Goal: Find specific page/section: Find specific page/section

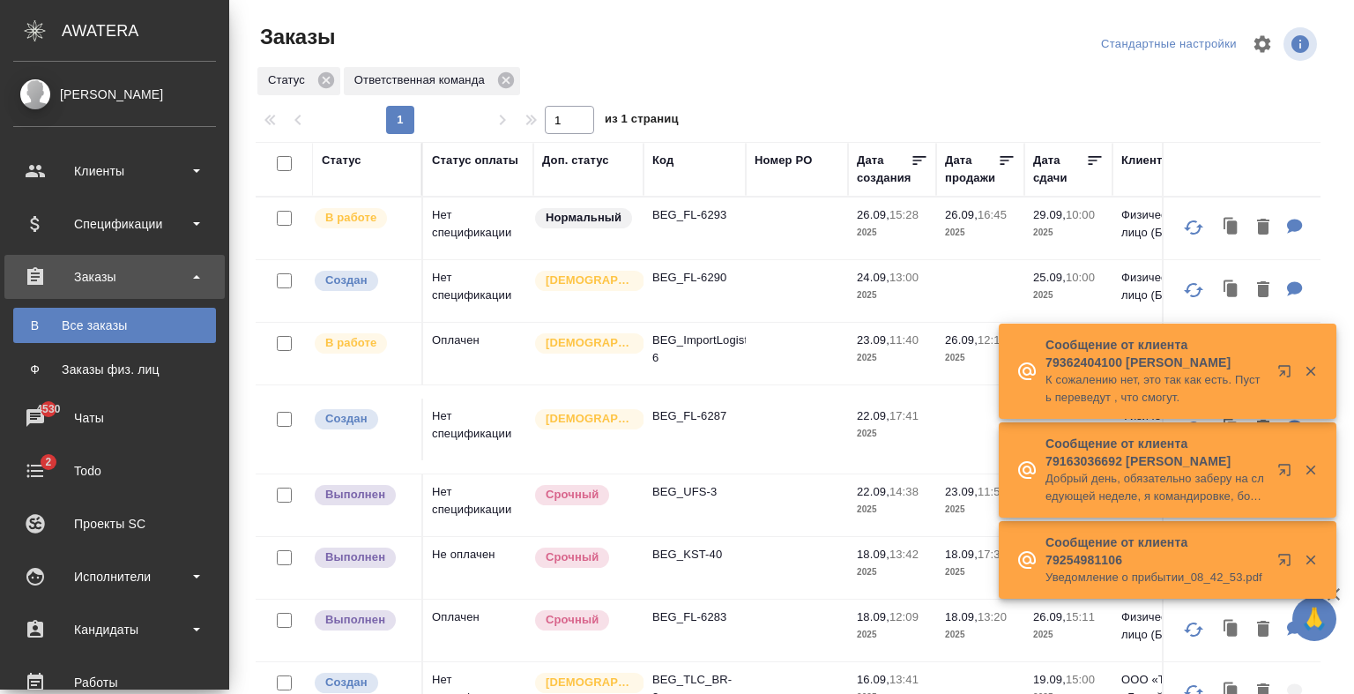
scroll to position [92, 0]
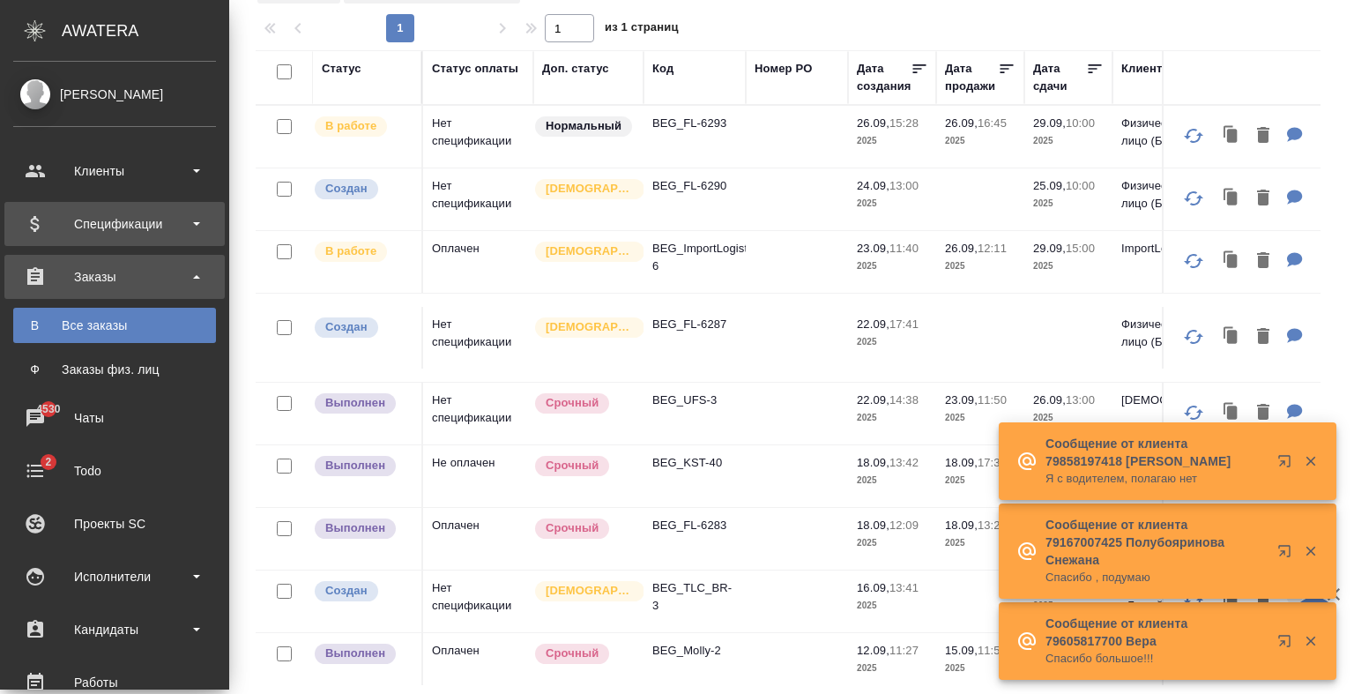
click at [80, 219] on div "Спецификации" at bounding box center [114, 224] width 203 height 26
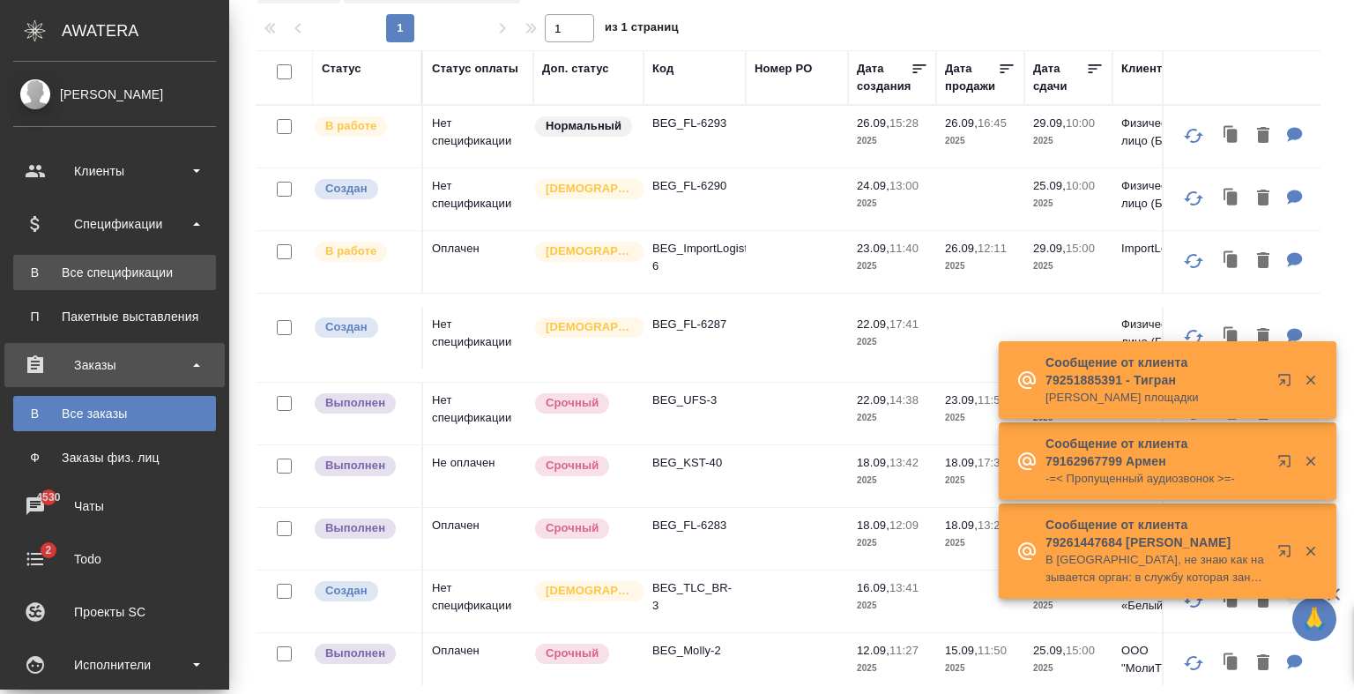
click at [96, 271] on div "Все спецификации" at bounding box center [114, 272] width 185 height 18
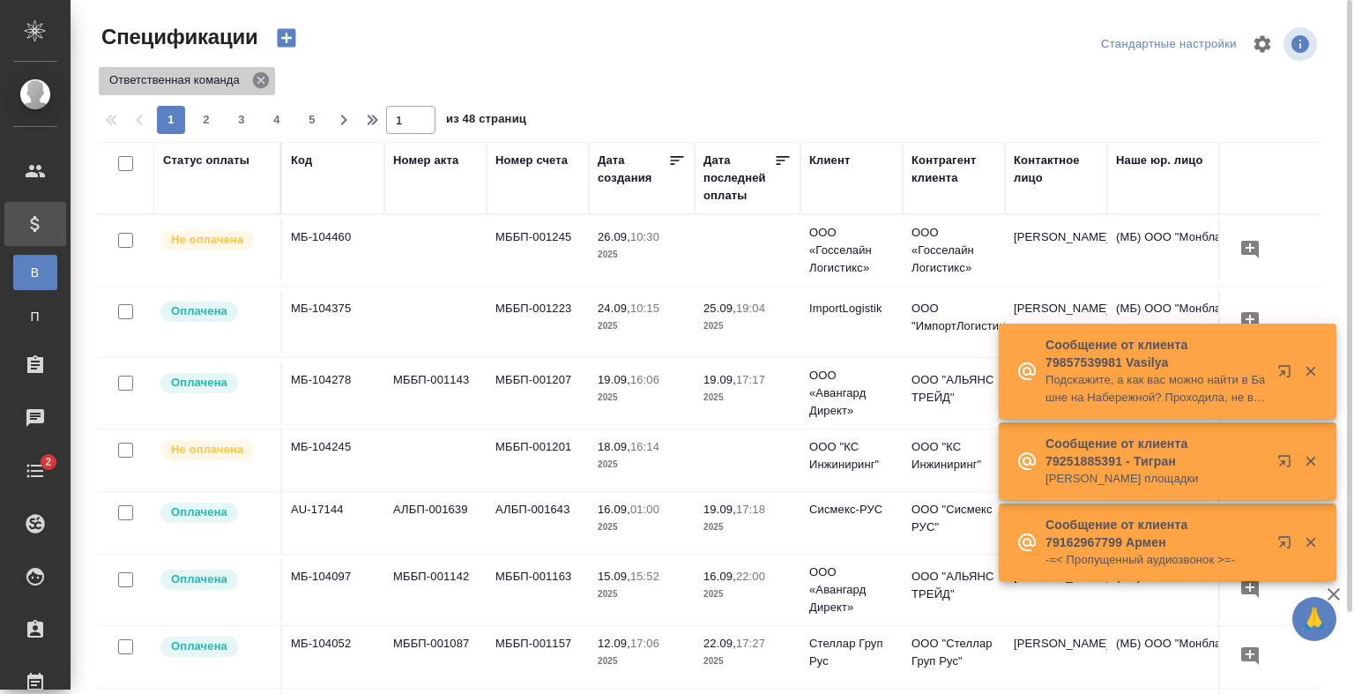
click at [257, 86] on icon at bounding box center [261, 80] width 16 height 16
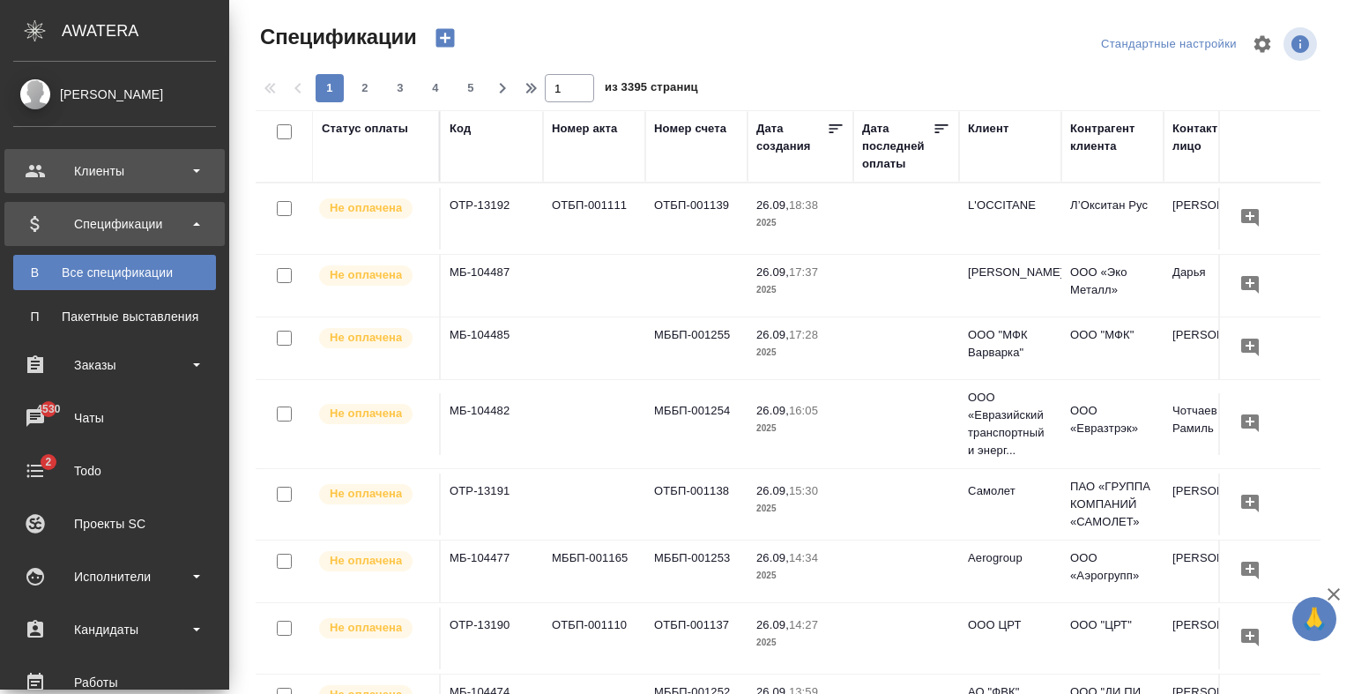
click at [127, 179] on div "Клиенты" at bounding box center [114, 171] width 203 height 26
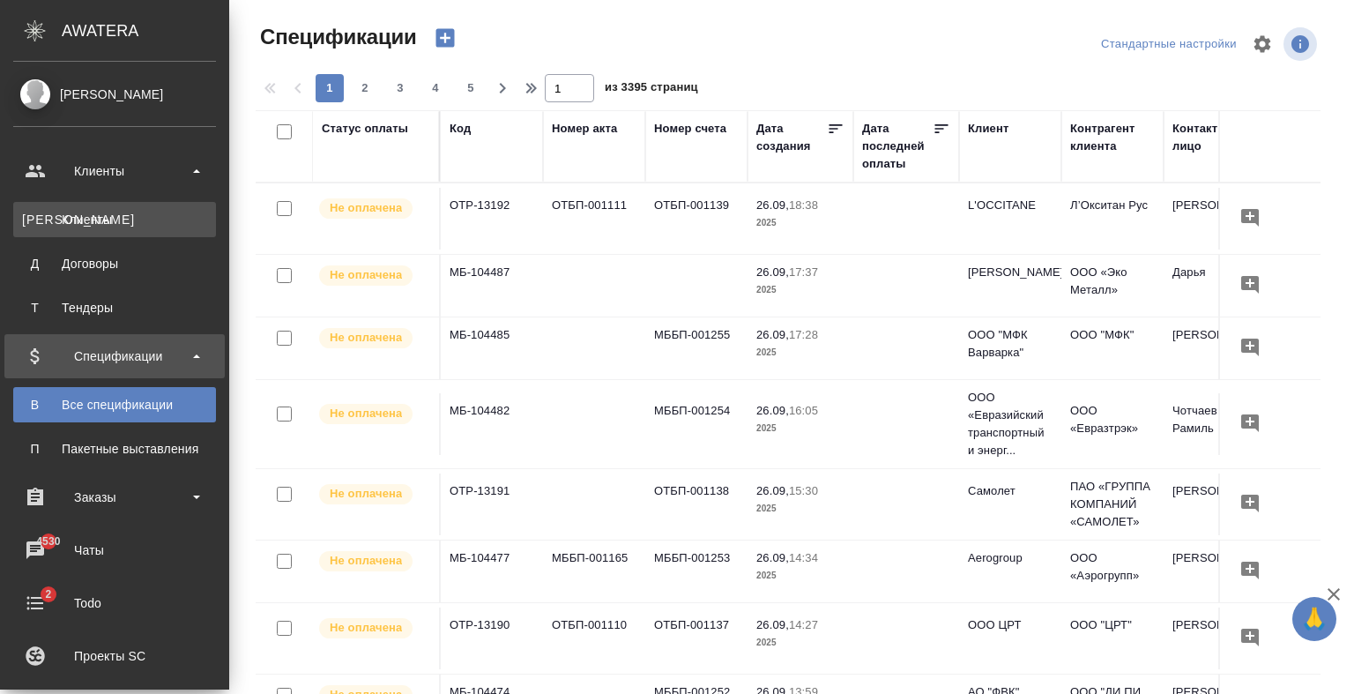
click at [137, 228] on link "К Клиенты" at bounding box center [114, 219] width 203 height 35
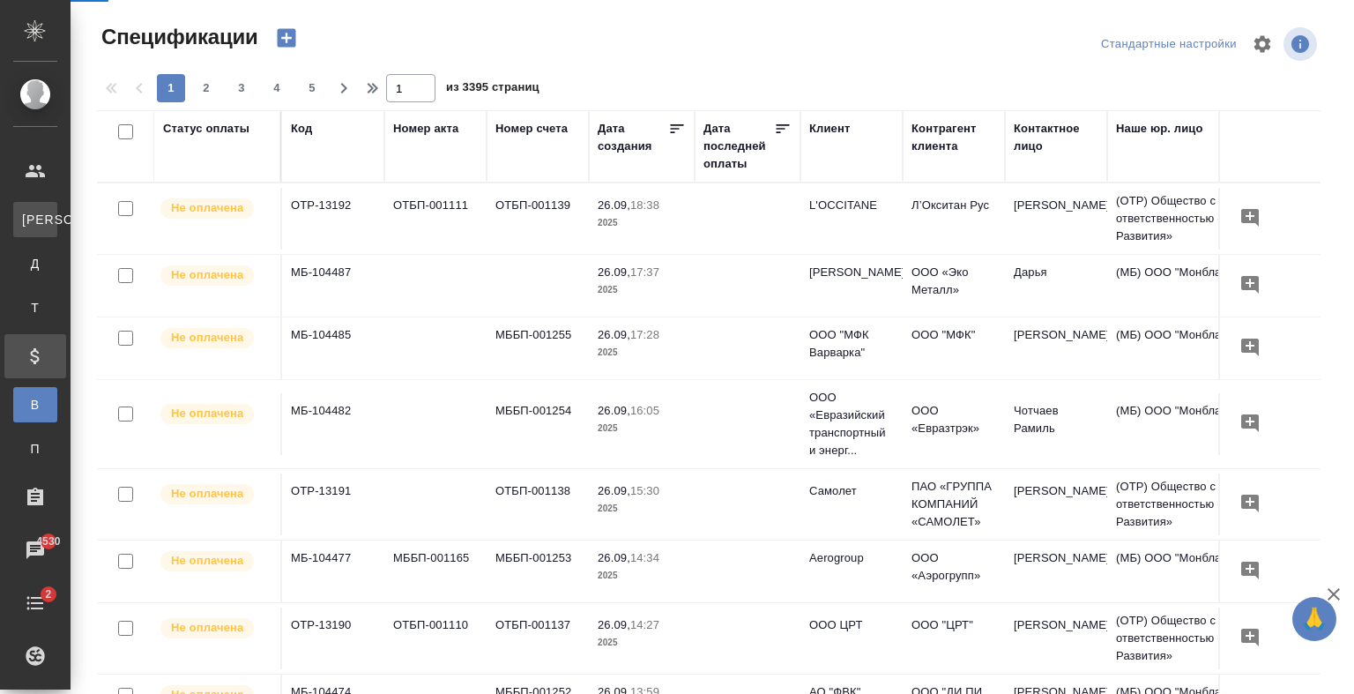
select select "RU"
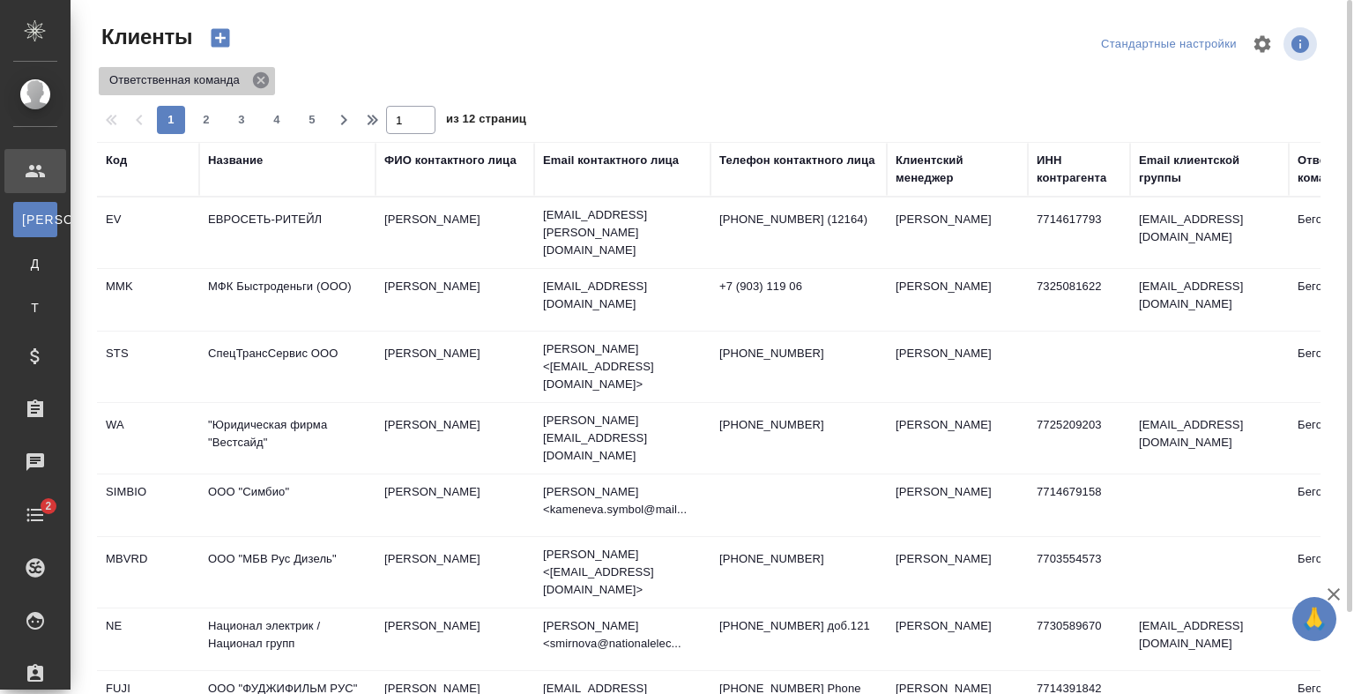
click at [267, 78] on icon at bounding box center [261, 80] width 16 height 16
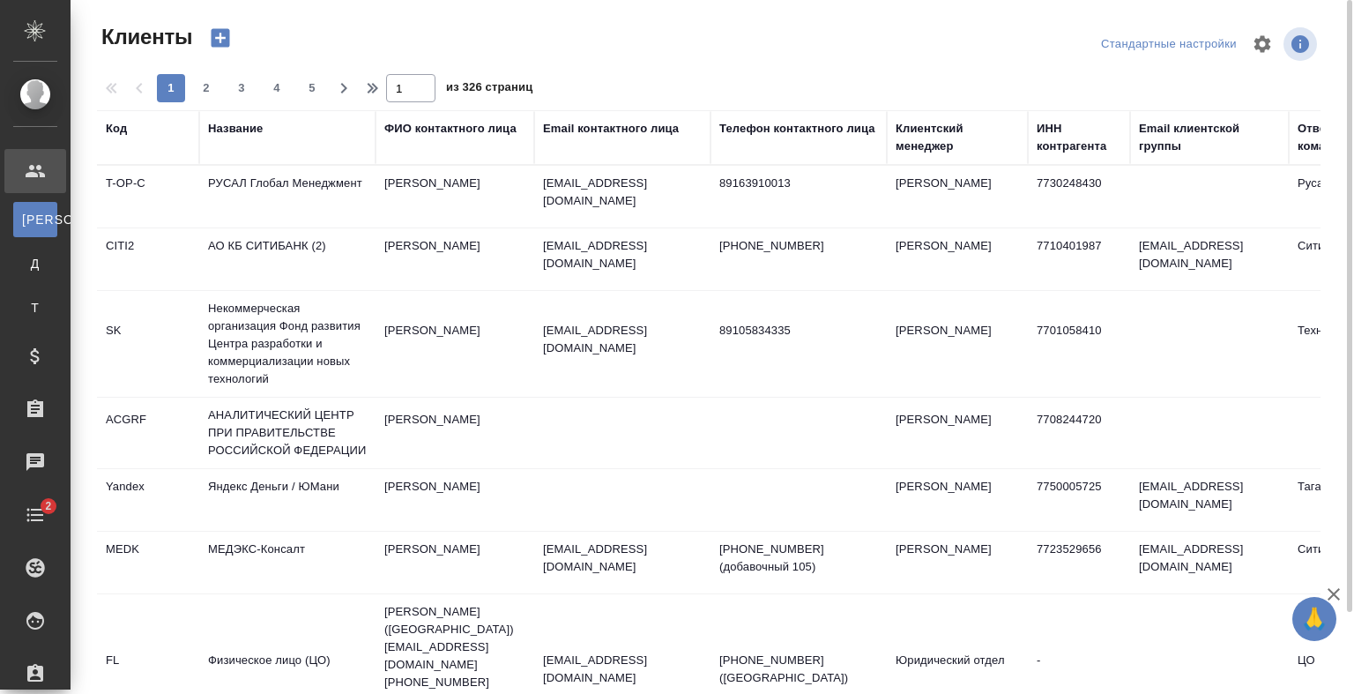
click at [479, 128] on div "ФИО контактного лица" at bounding box center [450, 129] width 132 height 18
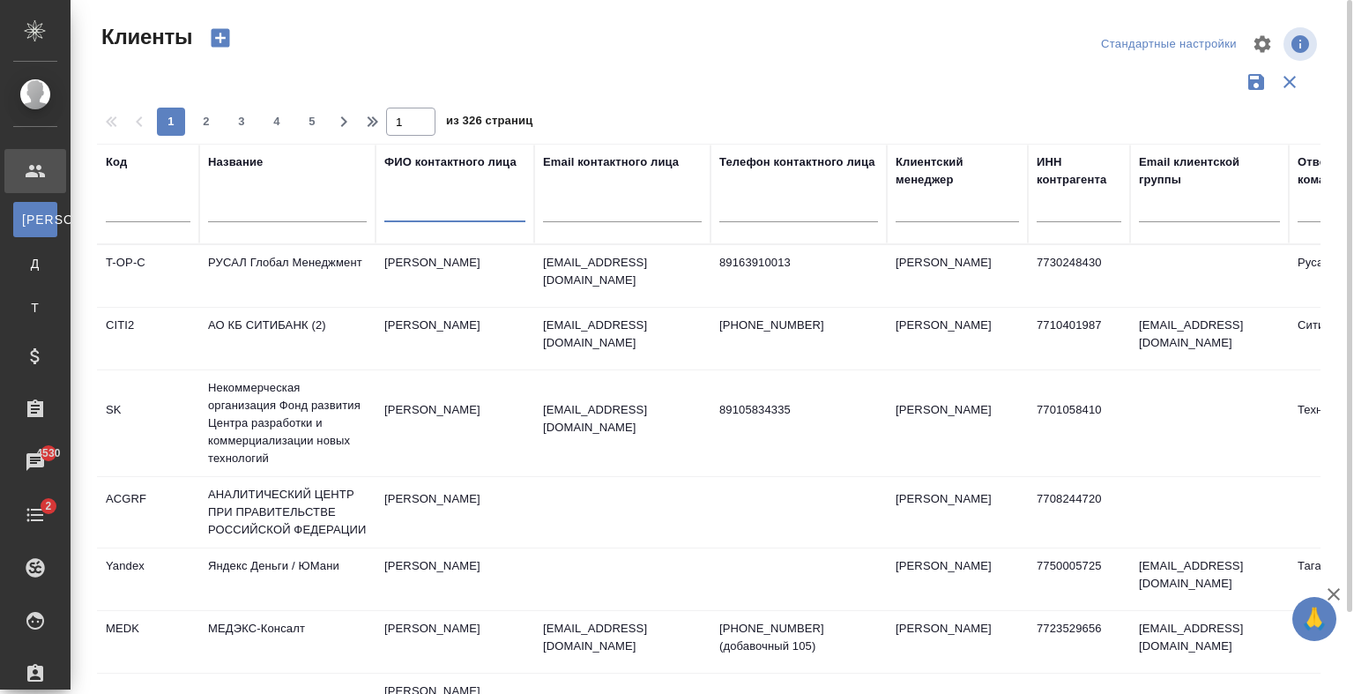
click at [479, 214] on input "text" at bounding box center [454, 211] width 141 height 22
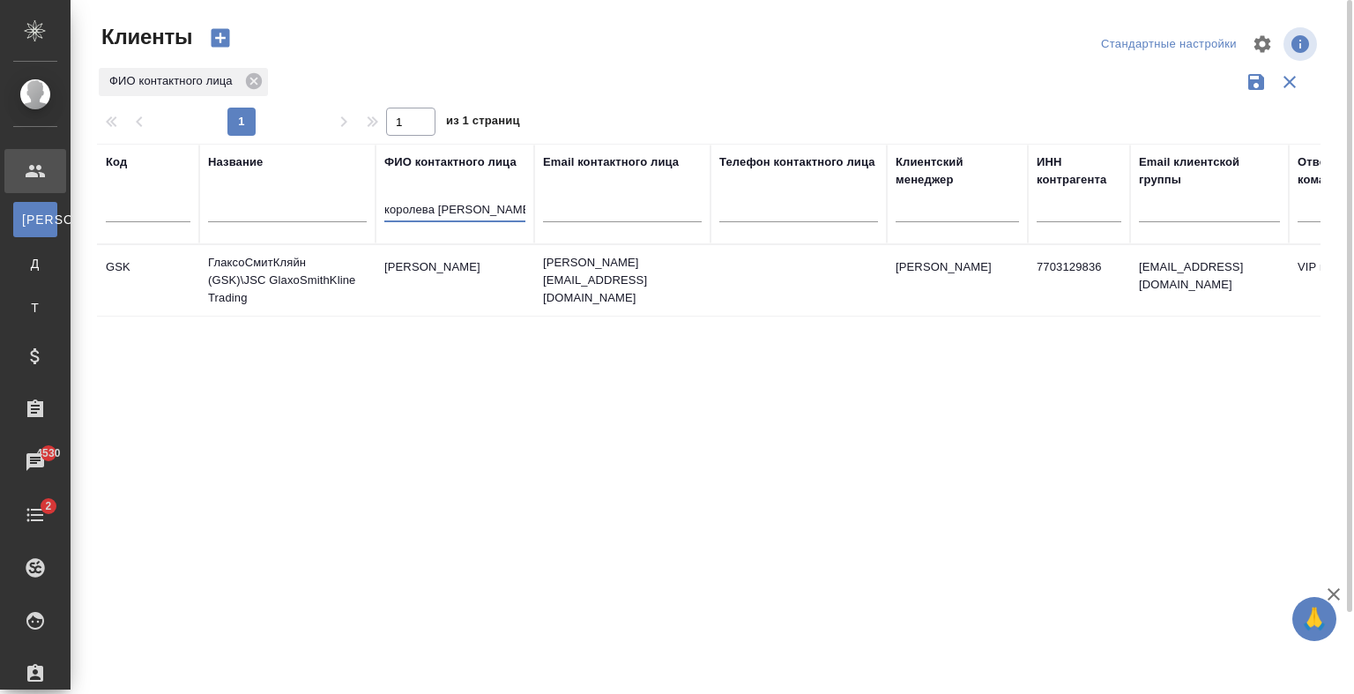
type input "королева кри"
click at [546, 299] on td "kristina.x.koroleva@gsk.com" at bounding box center [622, 280] width 176 height 71
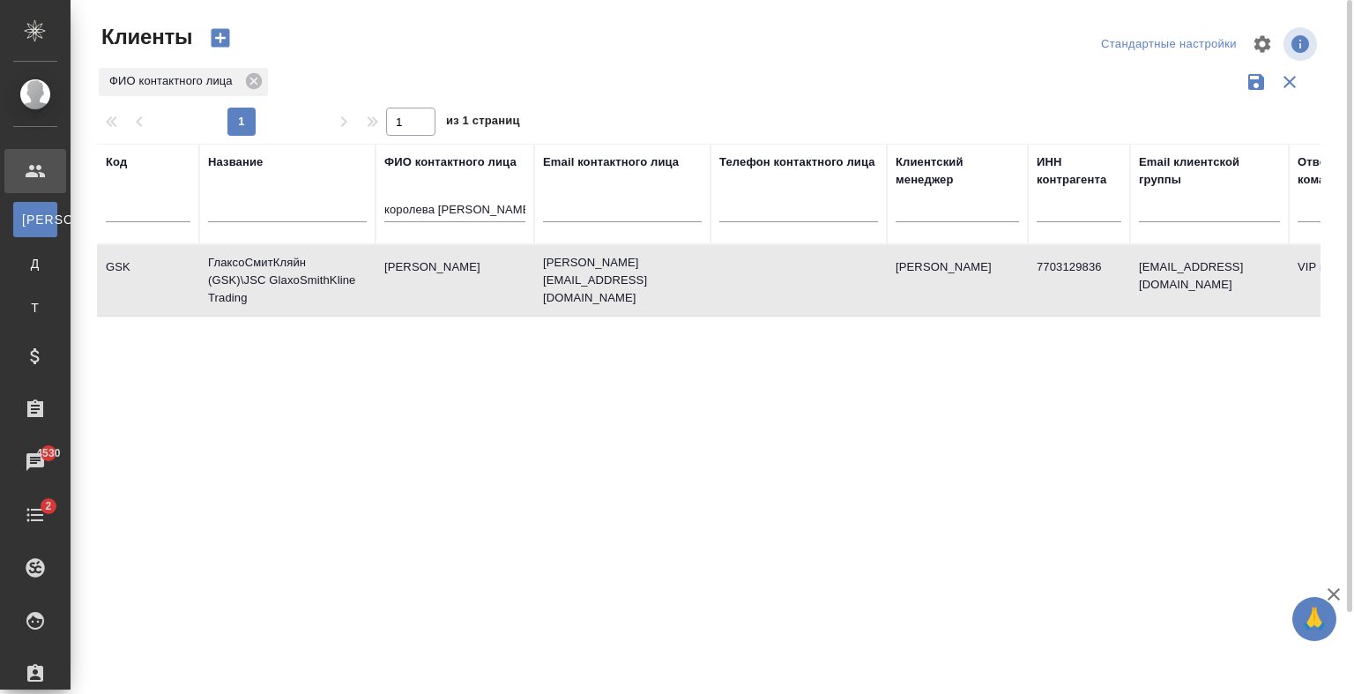
click at [546, 299] on td "kristina.x.koroleva@gsk.com" at bounding box center [622, 280] width 176 height 71
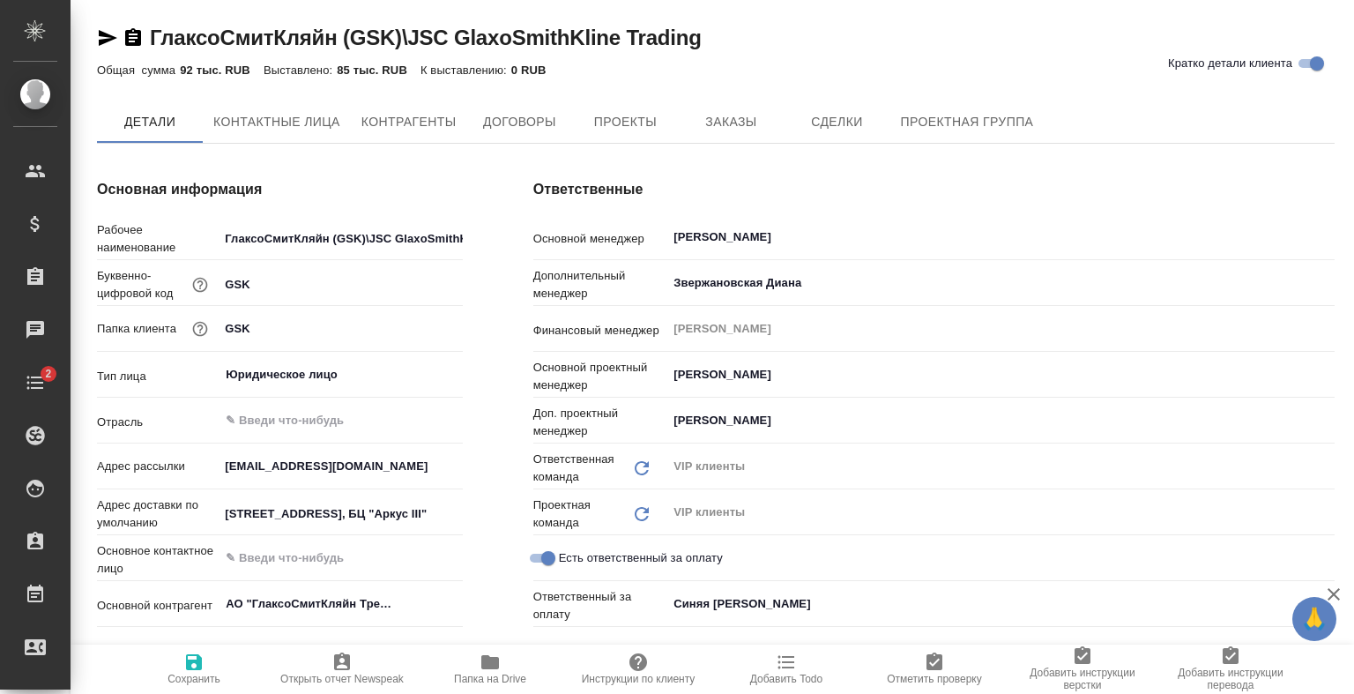
type textarea "x"
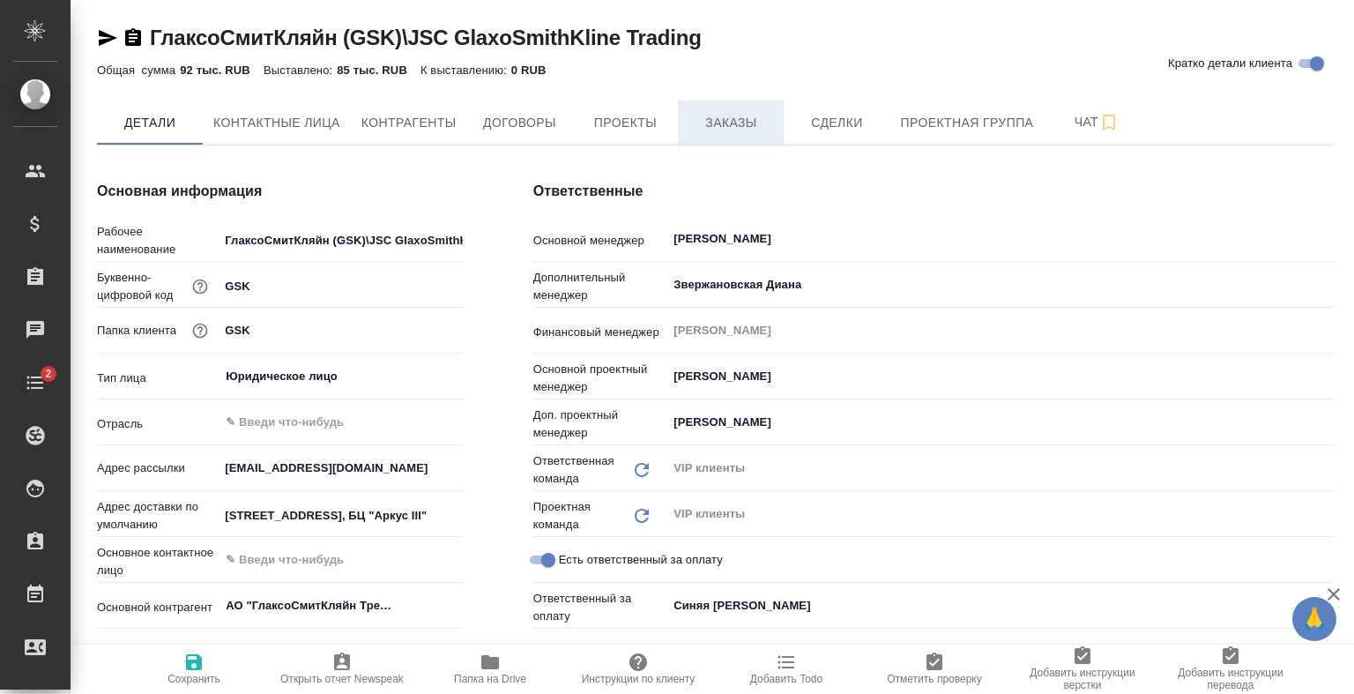
type textarea "x"
click at [706, 114] on span "Заказы" at bounding box center [730, 123] width 85 height 22
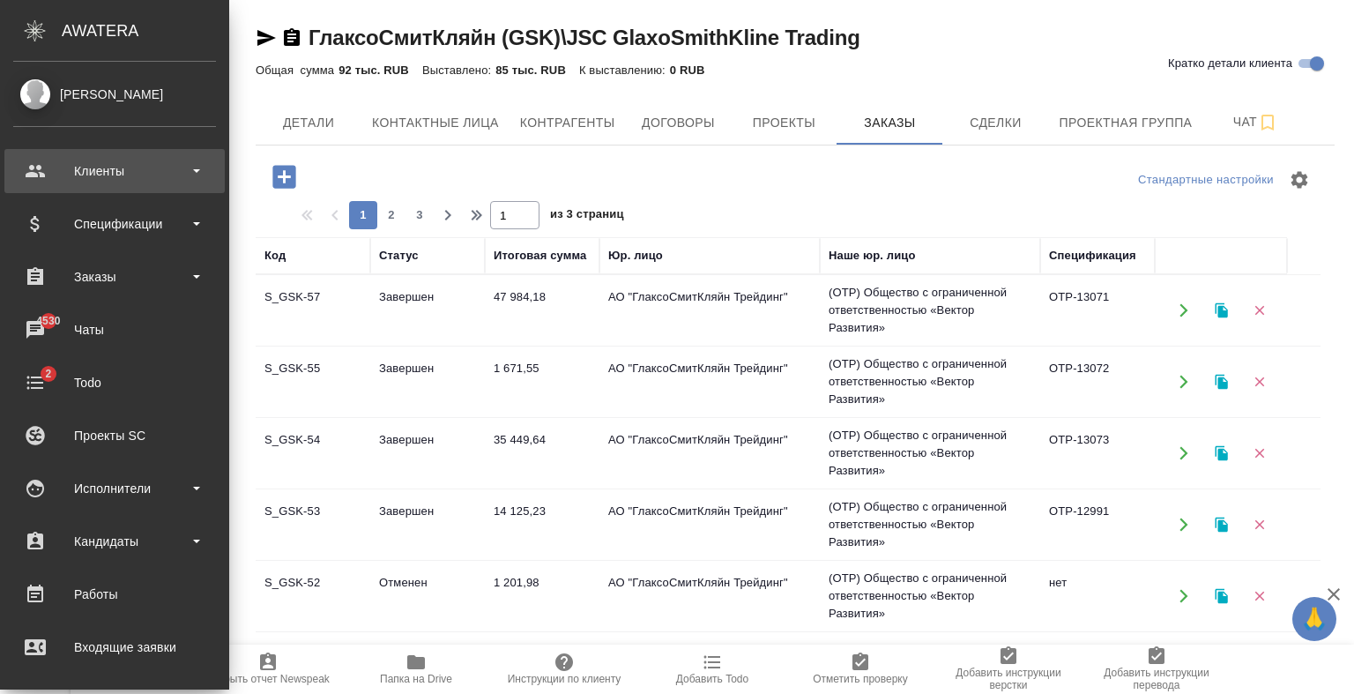
click at [109, 173] on div "Клиенты" at bounding box center [114, 171] width 203 height 26
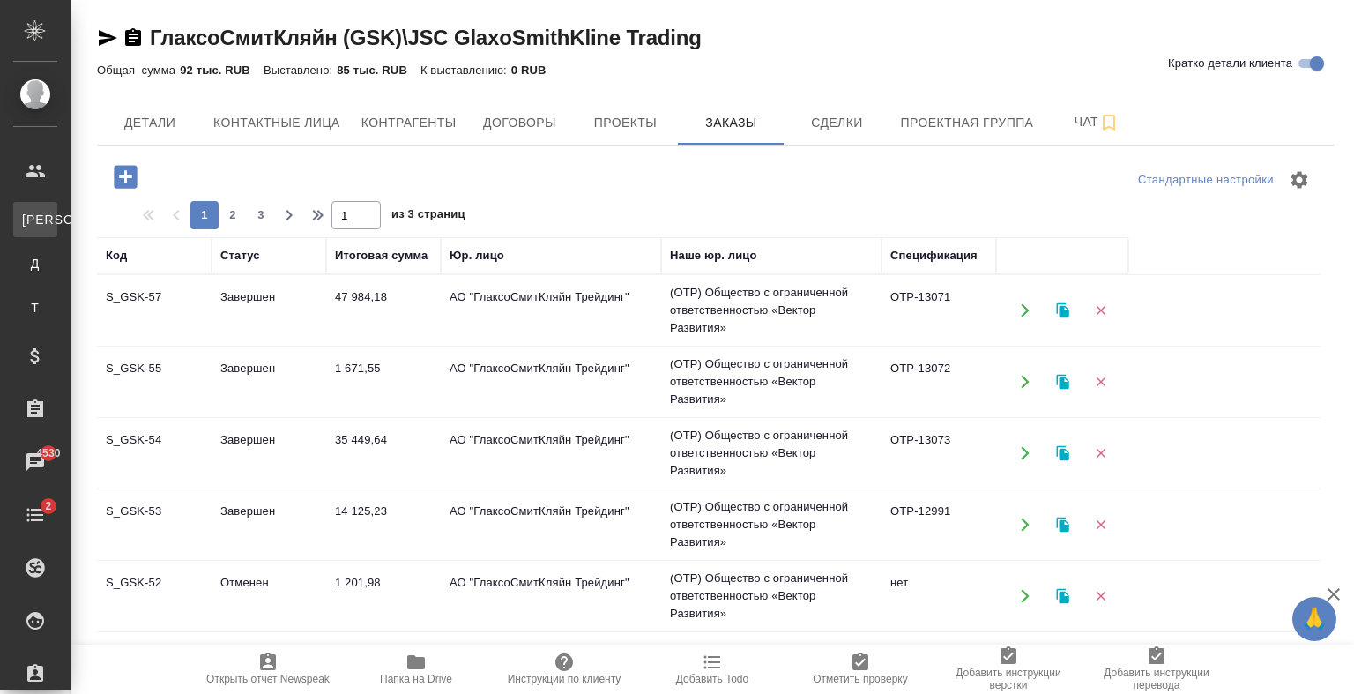
click at [57, 216] on link "К Клиенты" at bounding box center [35, 219] width 44 height 35
select select "RU"
